Goal: Task Accomplishment & Management: Use online tool/utility

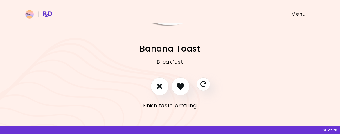
scroll to position [82, 0]
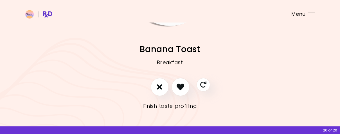
click at [181, 104] on link "Finish taste profiling" at bounding box center [170, 105] width 54 height 9
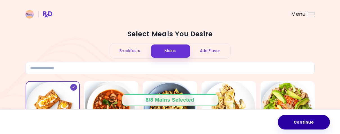
click at [295, 117] on button "Continue" at bounding box center [304, 122] width 52 height 15
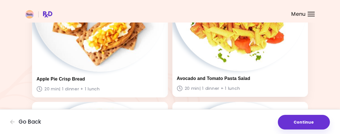
scroll to position [118, 0]
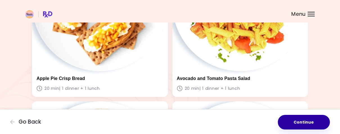
click at [299, 124] on button "Continue" at bounding box center [304, 122] width 52 height 15
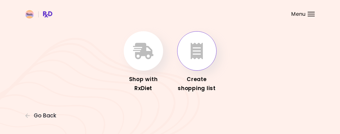
scroll to position [22, 0]
click at [201, 58] on icon "button" at bounding box center [196, 51] width 12 height 16
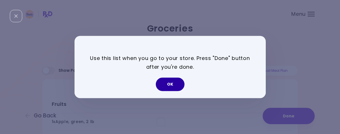
click at [176, 80] on button "OK" at bounding box center [170, 84] width 29 height 13
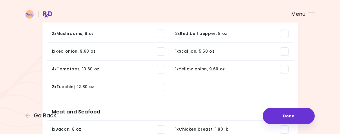
scroll to position [183, 0]
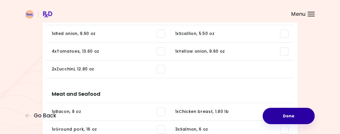
click at [276, 110] on button "Done" at bounding box center [288, 116] width 52 height 16
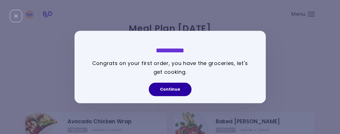
click at [169, 87] on button "Continue" at bounding box center [170, 89] width 43 height 13
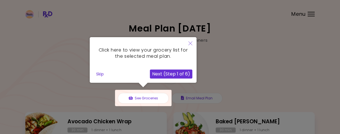
click at [191, 45] on button "Close" at bounding box center [190, 43] width 12 height 13
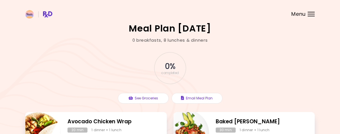
click at [313, 17] on header at bounding box center [170, 11] width 340 height 22
click at [311, 13] on div "Menu" at bounding box center [310, 14] width 7 height 4
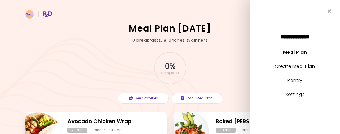
drag, startPoint x: 327, startPoint y: 9, endPoint x: 331, endPoint y: 0, distance: 9.6
click at [327, 9] on div "**********" at bounding box center [295, 67] width 90 height 134
